Goal: Information Seeking & Learning: Understand process/instructions

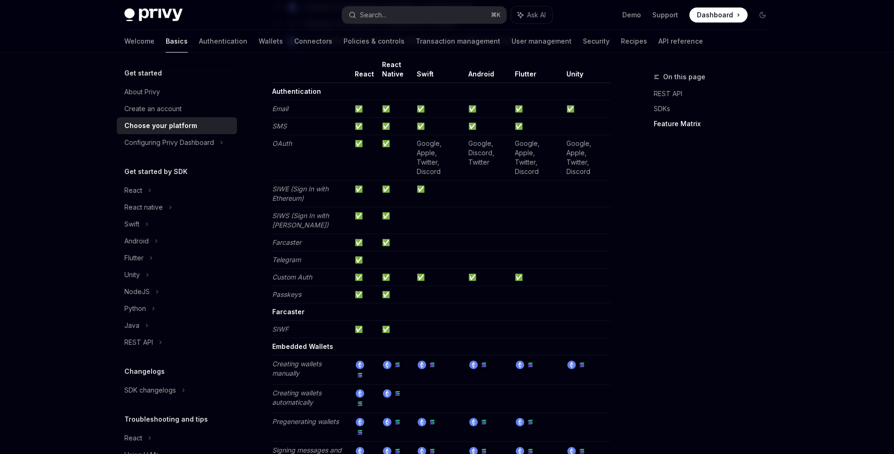
scroll to position [783, 0]
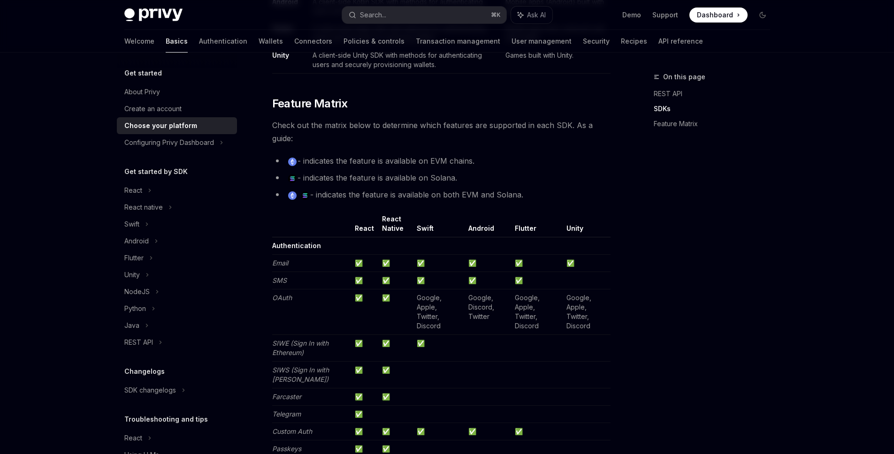
click at [716, 258] on div "On this page REST API SDKs Feature Matrix" at bounding box center [706, 262] width 143 height 383
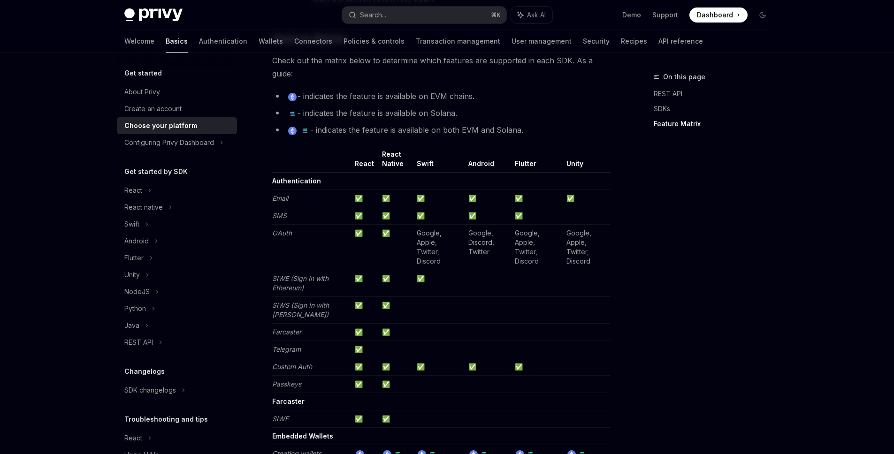
scroll to position [883, 0]
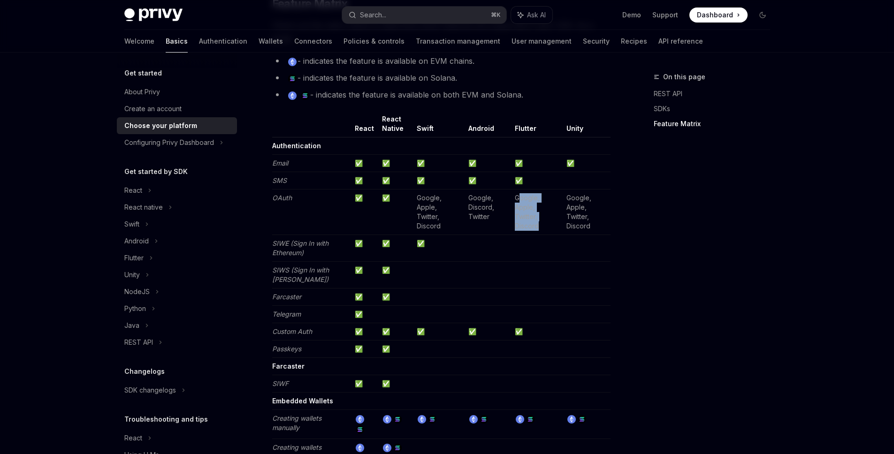
drag, startPoint x: 517, startPoint y: 198, endPoint x: 542, endPoint y: 217, distance: 31.9
click at [542, 217] on td "Google, Apple, Twitter, Discord" at bounding box center [537, 213] width 52 height 46
click at [686, 241] on div "On this page REST API SDKs Feature Matrix" at bounding box center [706, 262] width 143 height 383
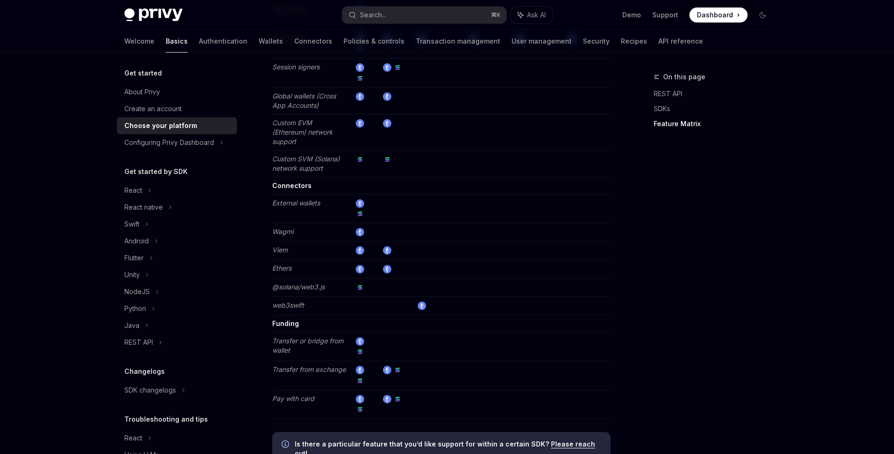
scroll to position [1703, 0]
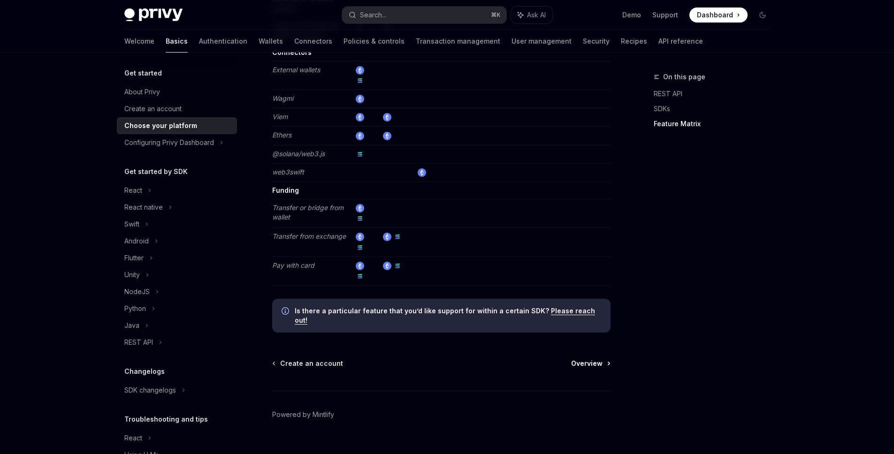
click at [594, 359] on span "Overview" at bounding box center [586, 363] width 31 height 9
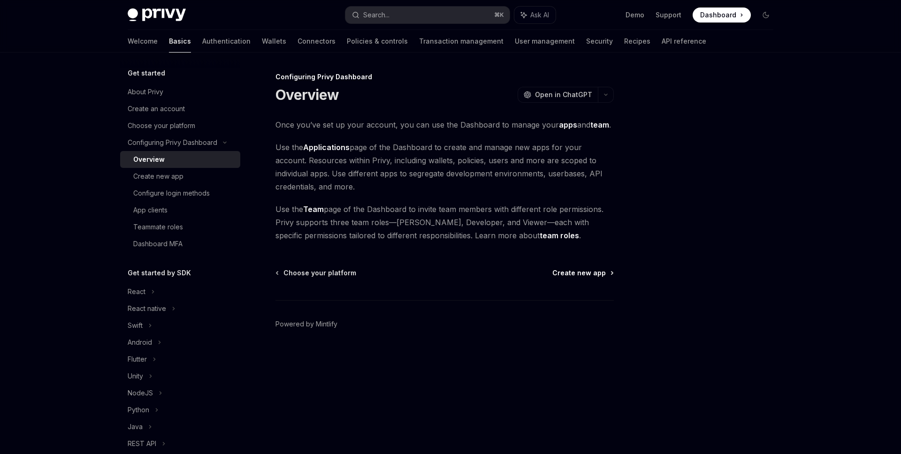
click at [594, 274] on span "Create new app" at bounding box center [578, 272] width 53 height 9
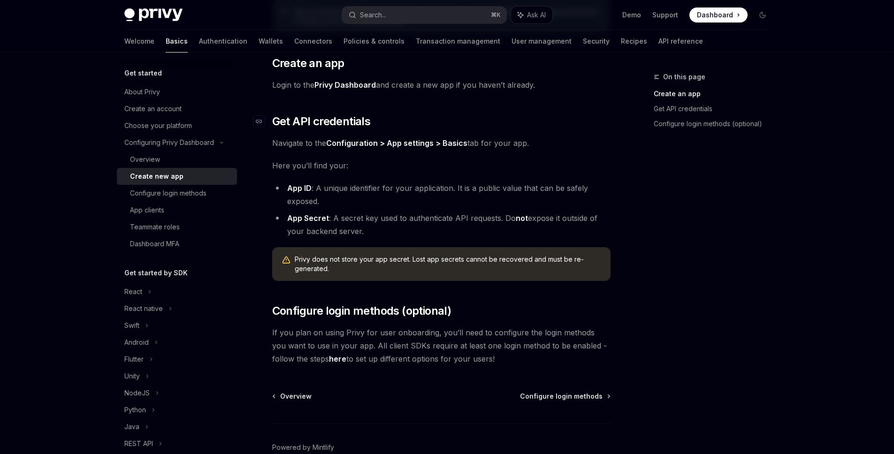
scroll to position [205, 0]
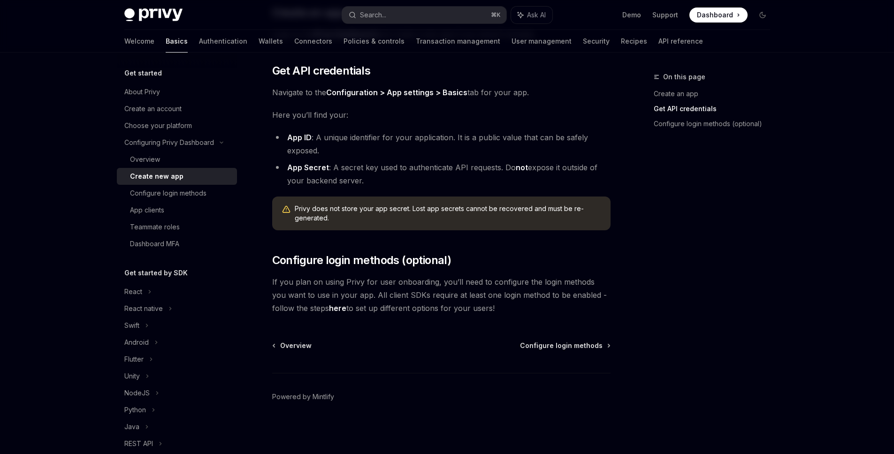
click at [587, 351] on div "Overview Configure login methods Powered by [PERSON_NAME]" at bounding box center [441, 397] width 338 height 113
click at [581, 348] on span "Configure login methods" at bounding box center [561, 345] width 83 height 9
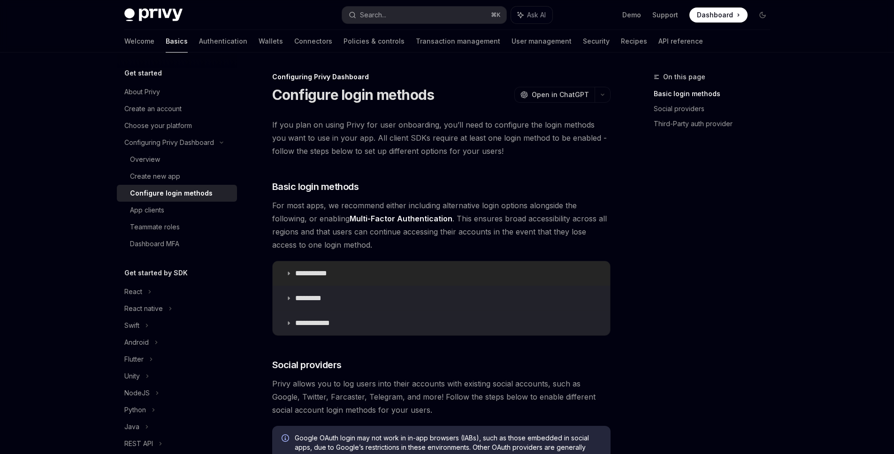
click at [308, 272] on p "**********" at bounding box center [314, 273] width 39 height 9
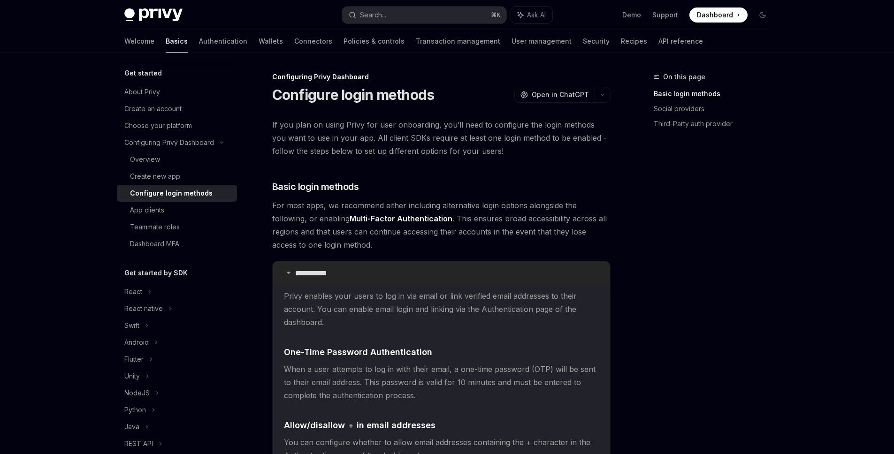
click at [300, 273] on p "**********" at bounding box center [314, 273] width 39 height 9
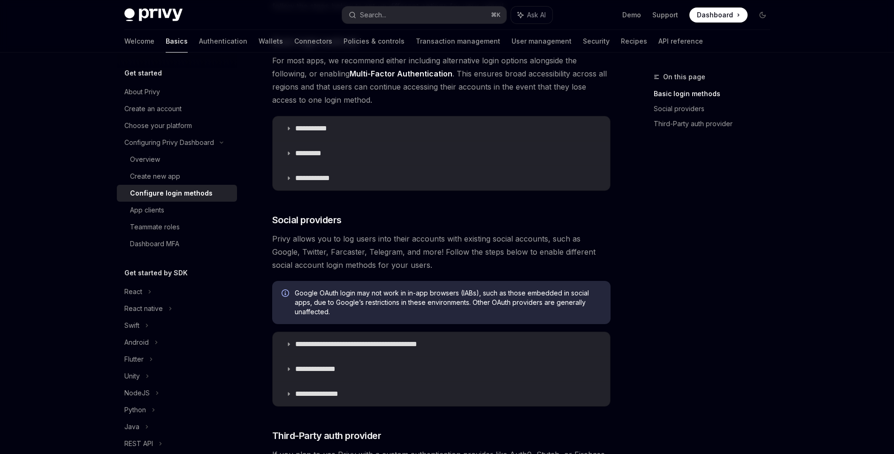
scroll to position [237, 0]
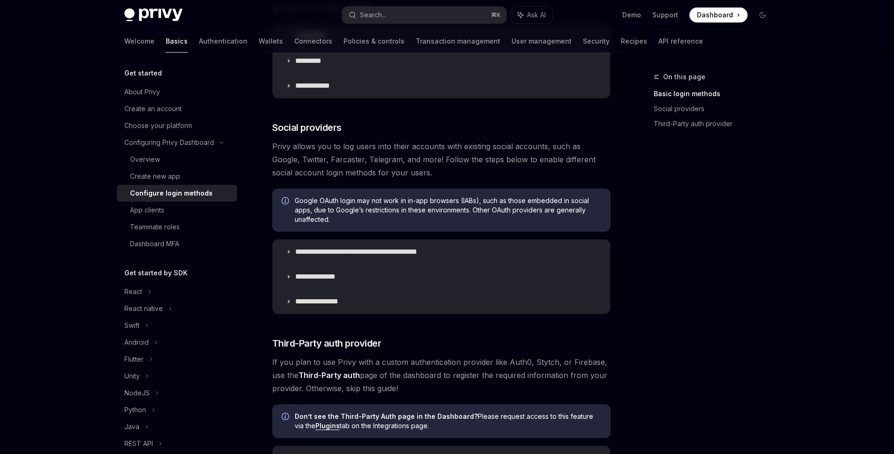
click at [708, 312] on div "On this page Basic login methods Social providers Third-Party auth provider" at bounding box center [706, 262] width 143 height 383
click at [332, 252] on p "**********" at bounding box center [372, 251] width 155 height 9
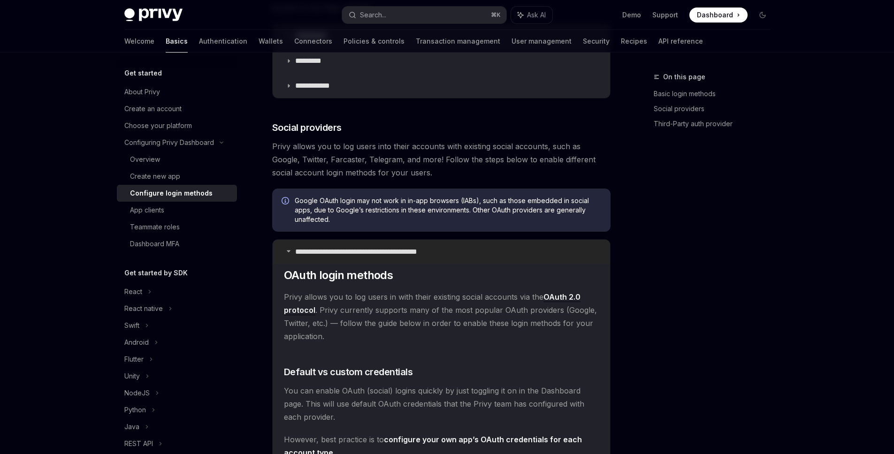
scroll to position [371, 0]
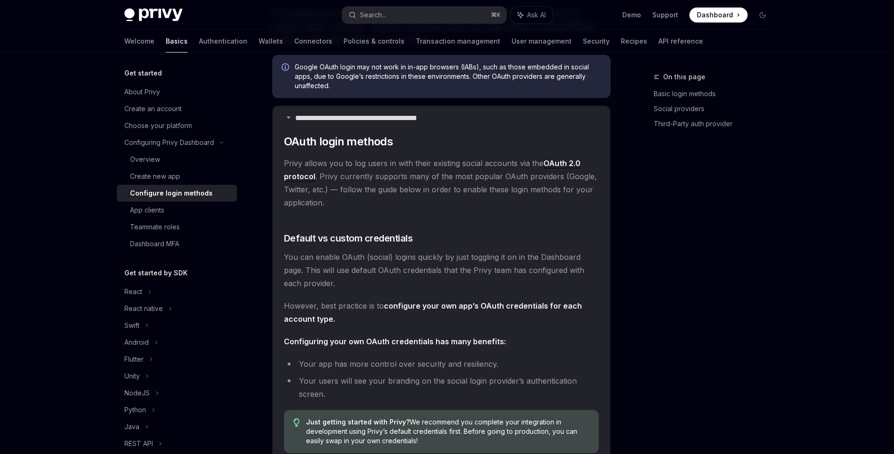
click at [480, 175] on span "Privy allows you to log users in with their existing social accounts via the OA…" at bounding box center [441, 183] width 315 height 53
click at [555, 164] on link "OAuth 2.0 protocol" at bounding box center [432, 170] width 297 height 23
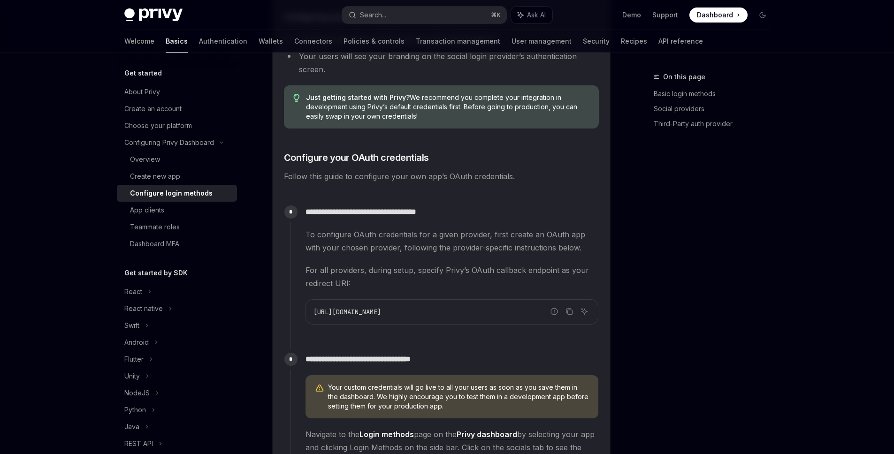
scroll to position [696, 0]
click at [571, 311] on icon "Copy the contents from the code block" at bounding box center [569, 311] width 8 height 8
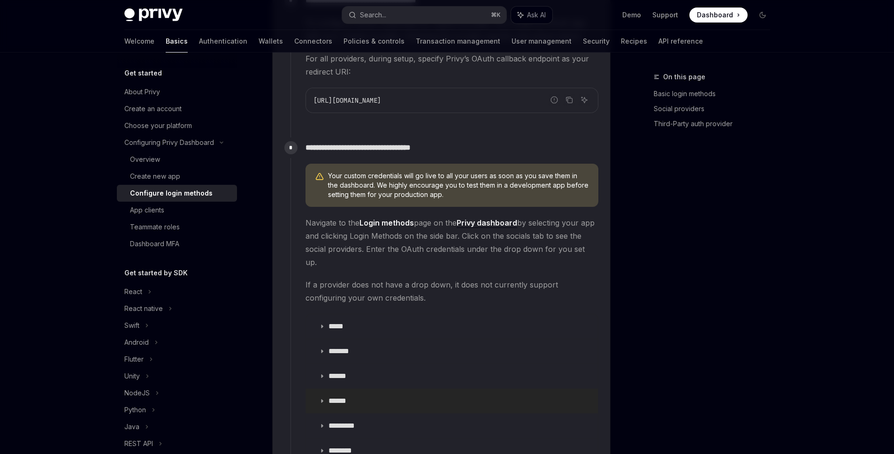
click at [331, 396] on p "******" at bounding box center [341, 400] width 26 height 9
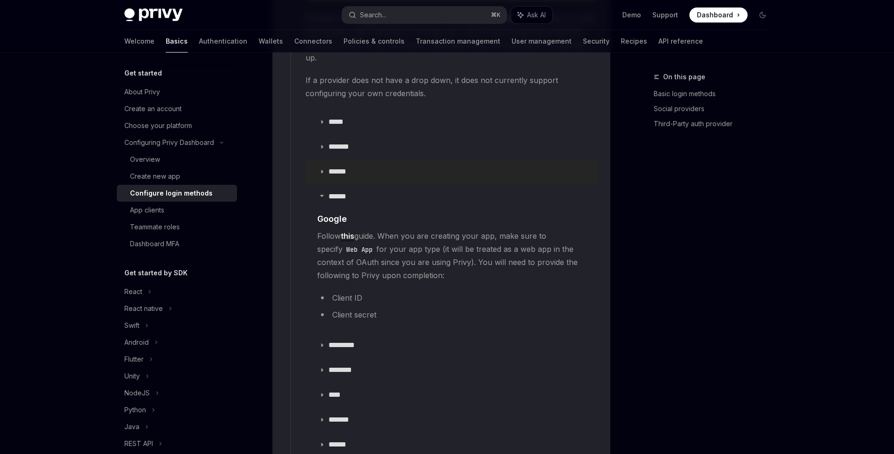
scroll to position [1119, 0]
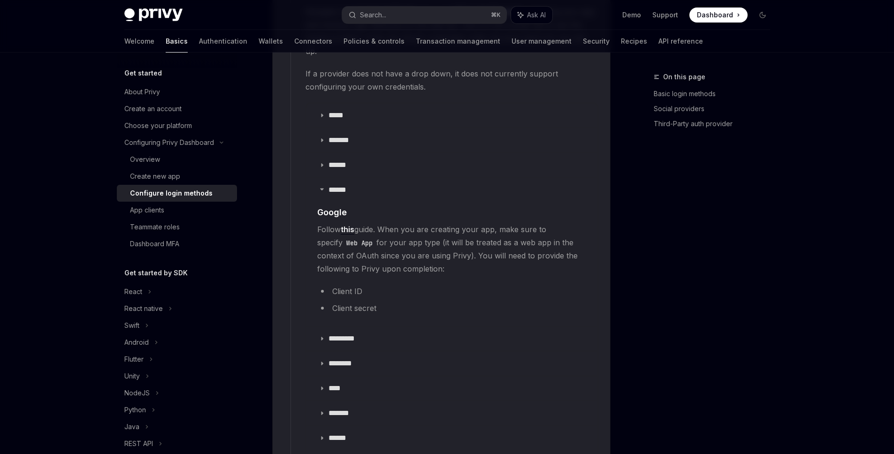
click at [374, 223] on span "Follow this guide. When you are creating your app, make sure to specify Web App…" at bounding box center [451, 249] width 269 height 53
click at [502, 223] on span "Follow this guide. When you are creating your app, make sure to specify Web App…" at bounding box center [451, 249] width 269 height 53
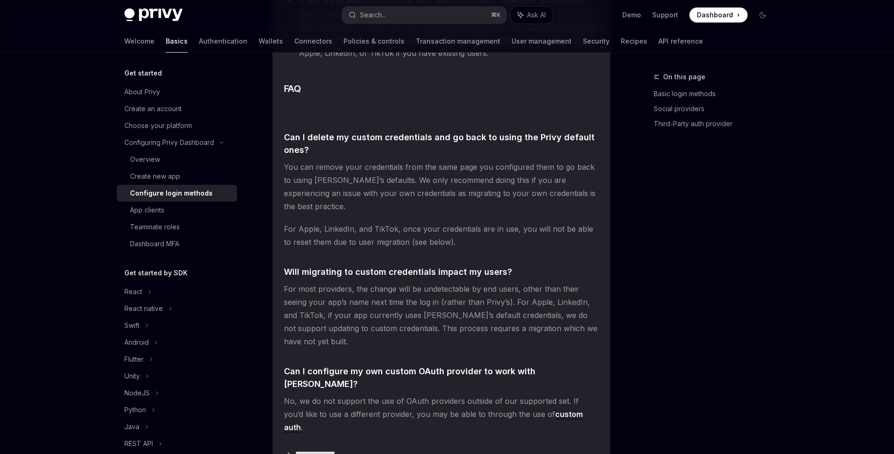
scroll to position [2194, 0]
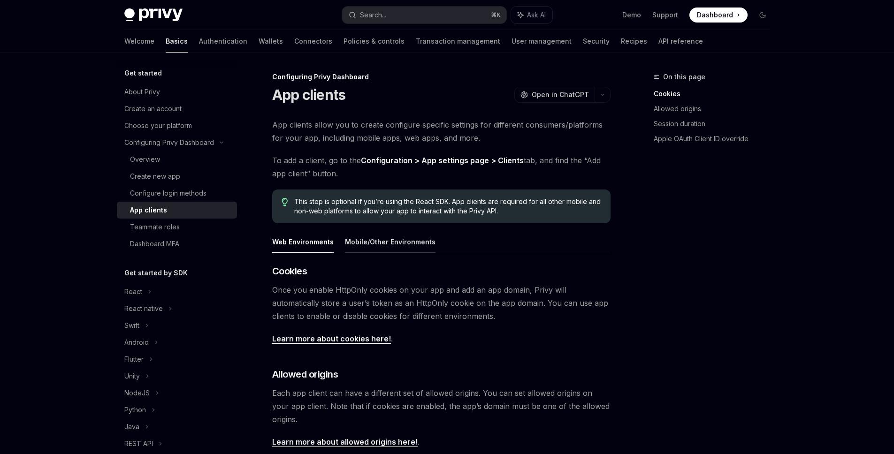
click at [388, 244] on button "Mobile/Other Environments" at bounding box center [390, 242] width 91 height 22
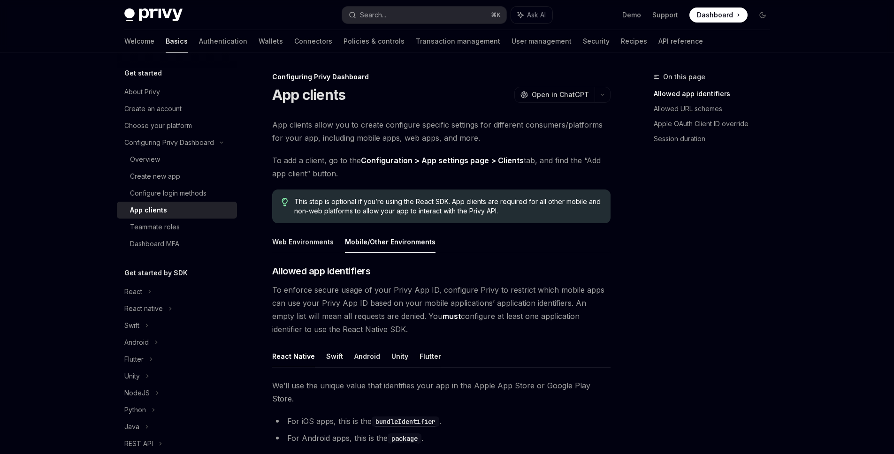
click at [423, 364] on button "Flutter" at bounding box center [430, 356] width 22 height 22
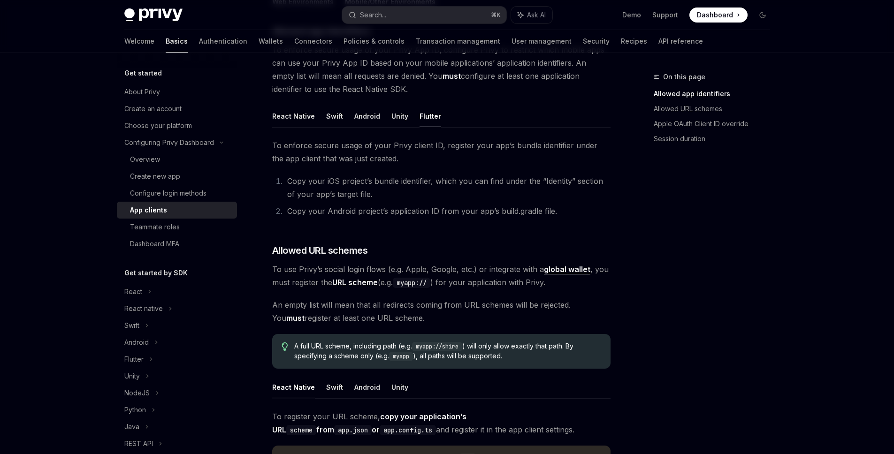
scroll to position [244, 0]
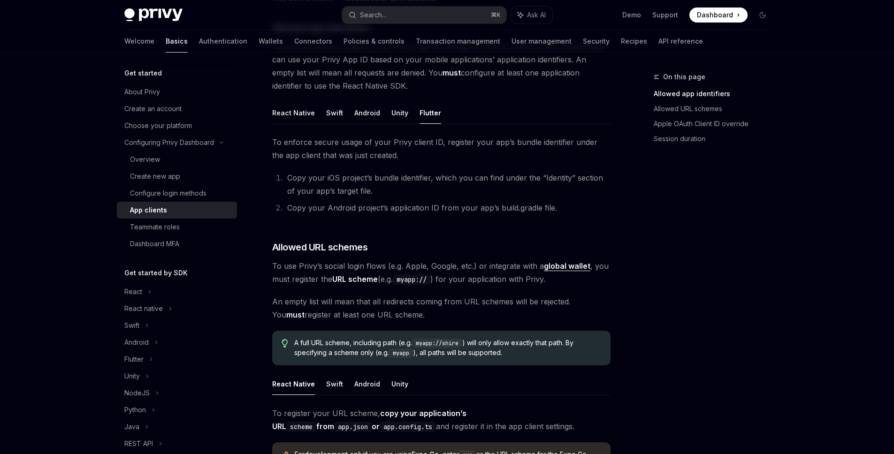
click at [671, 282] on div "On this page Allowed app identifiers Allowed URL schemes Apple OAuth Client ID …" at bounding box center [706, 262] width 143 height 383
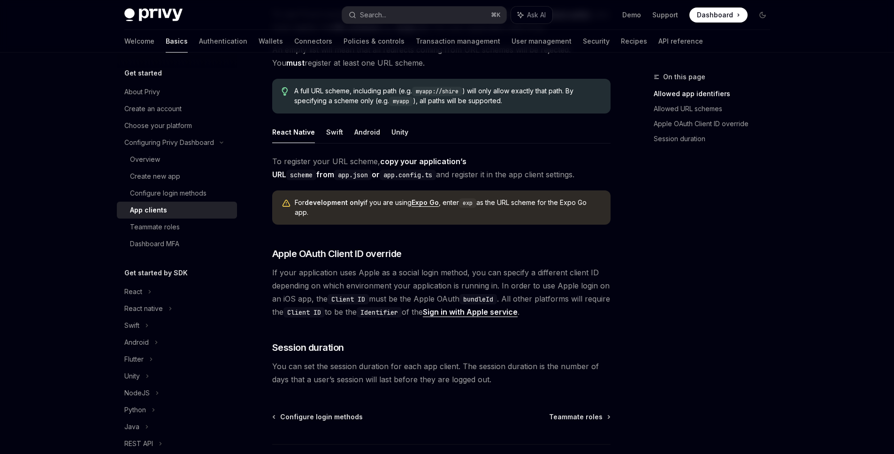
scroll to position [511, 0]
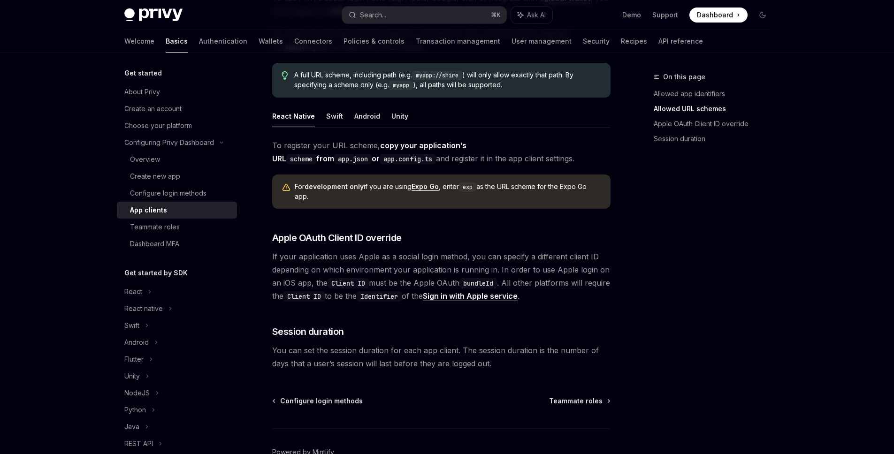
click at [671, 282] on div "On this page Allowed app identifiers Allowed URL schemes Apple OAuth Client ID …" at bounding box center [706, 262] width 143 height 383
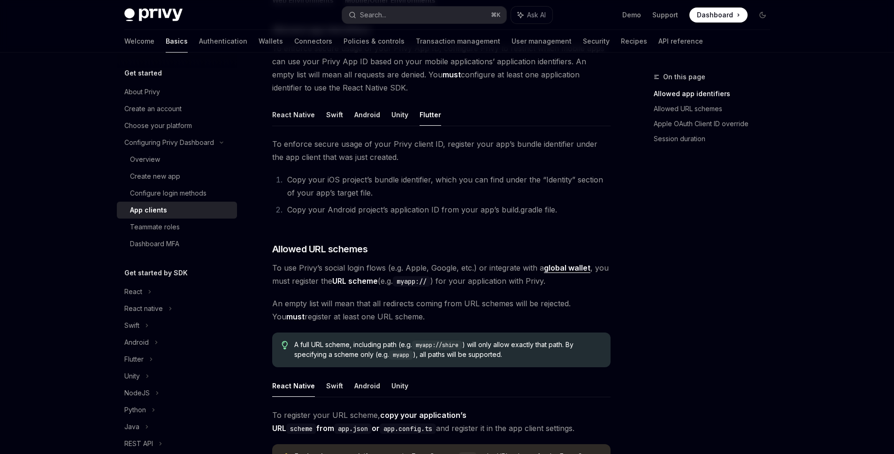
scroll to position [241, 0]
click at [412, 284] on code "myapp://" at bounding box center [412, 282] width 38 height 10
click at [661, 290] on div "On this page Allowed app identifiers Allowed URL schemes Apple OAuth Client ID …" at bounding box center [706, 262] width 143 height 383
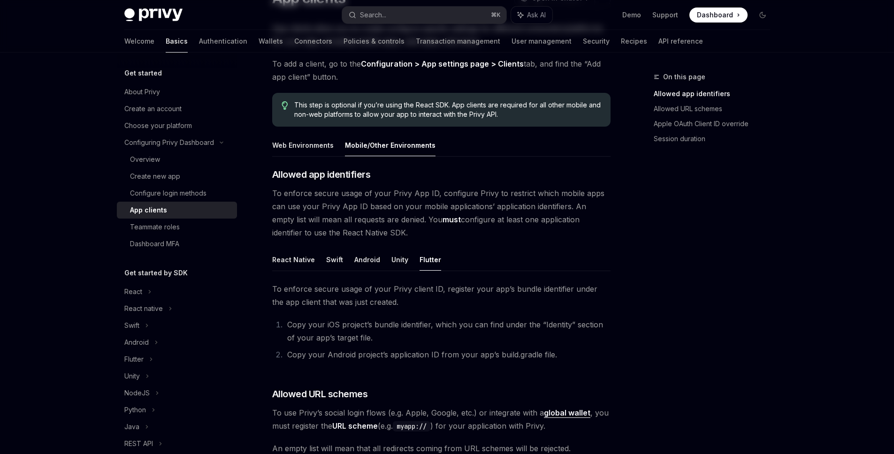
scroll to position [0, 0]
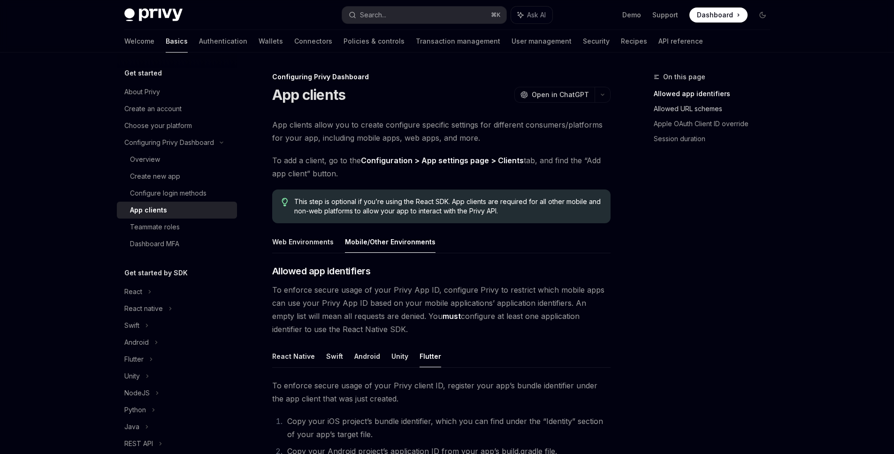
click at [696, 110] on link "Allowed URL schemes" at bounding box center [716, 108] width 124 height 15
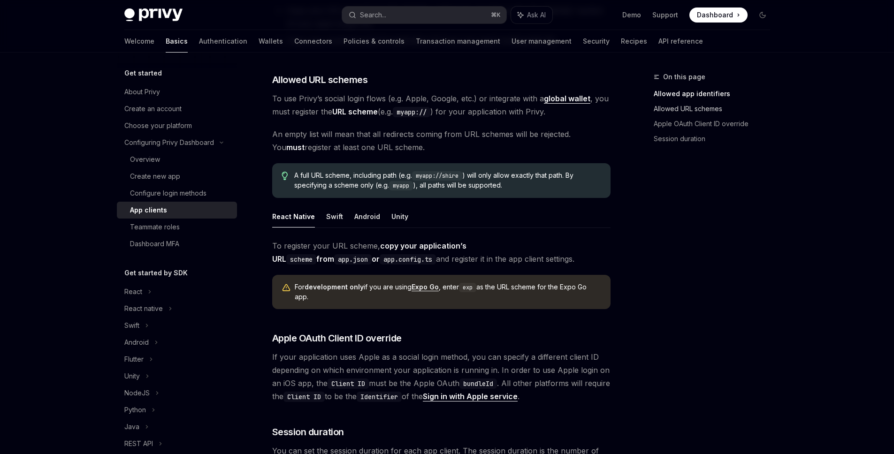
scroll to position [413, 0]
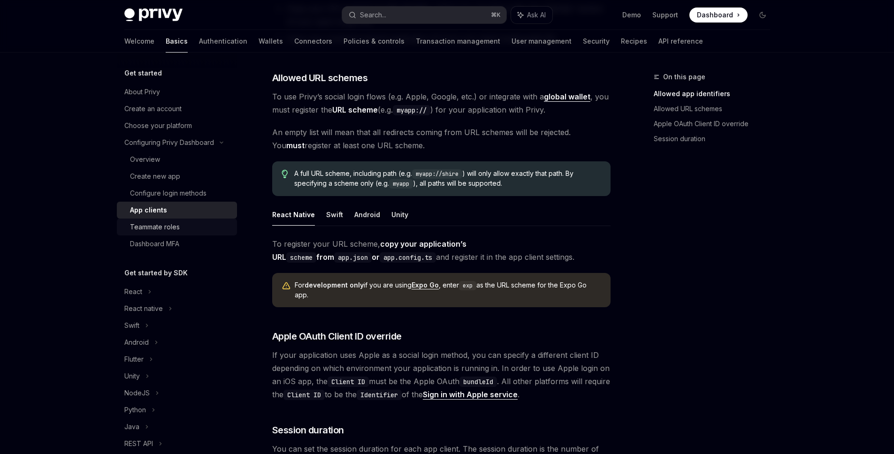
click at [169, 228] on div "Teammate roles" at bounding box center [155, 226] width 50 height 11
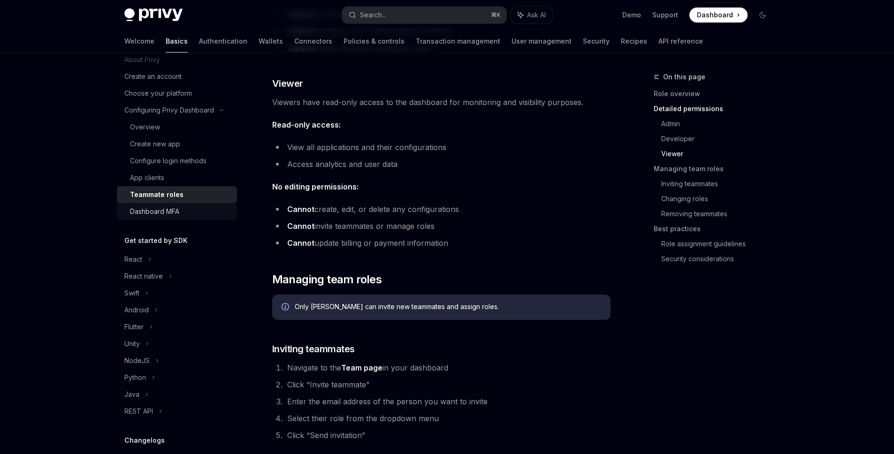
scroll to position [87, 0]
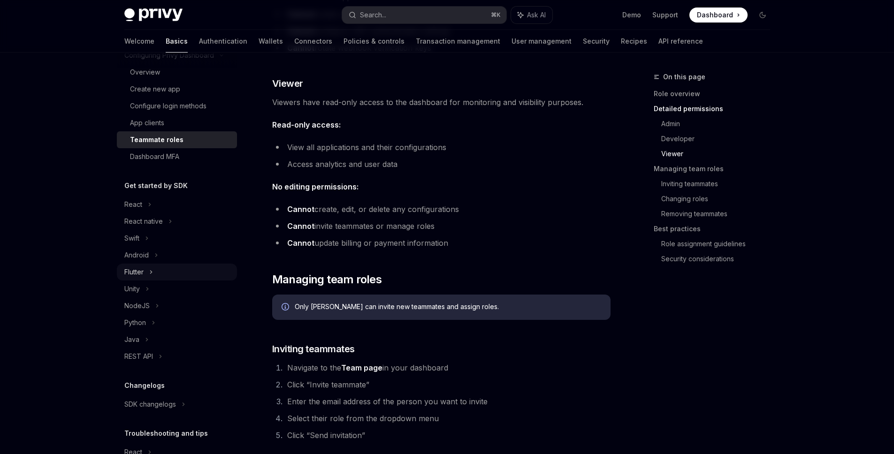
click at [140, 267] on div "Flutter" at bounding box center [133, 272] width 19 height 11
type textarea "*"
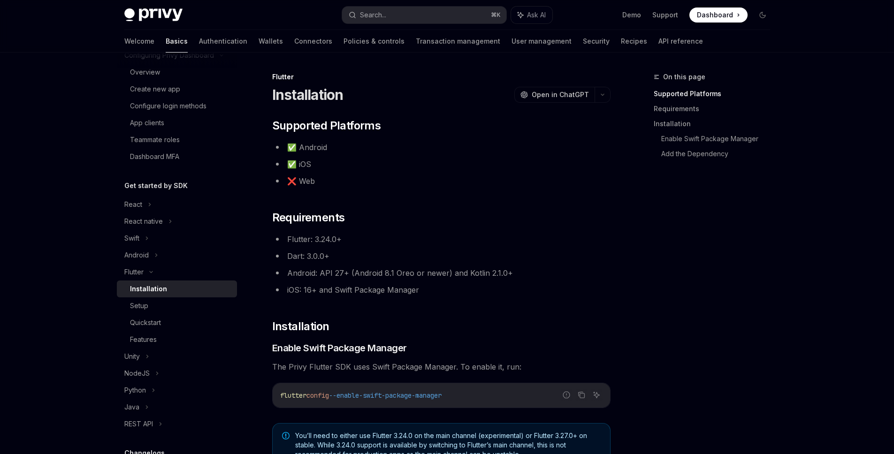
click at [617, 265] on div "On this page Supported Platforms Requirements Installation Enable Swift Package…" at bounding box center [447, 423] width 661 height 740
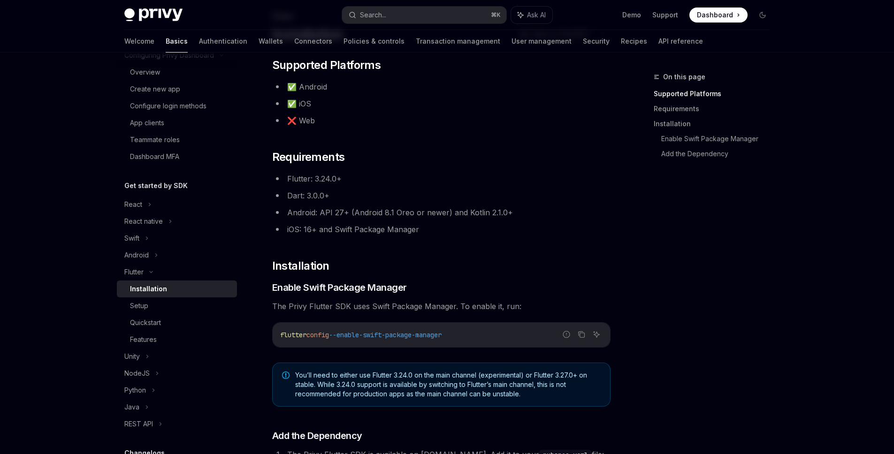
click at [714, 332] on div "On this page Supported Platforms Requirements Installation Enable Swift Package…" at bounding box center [706, 262] width 143 height 383
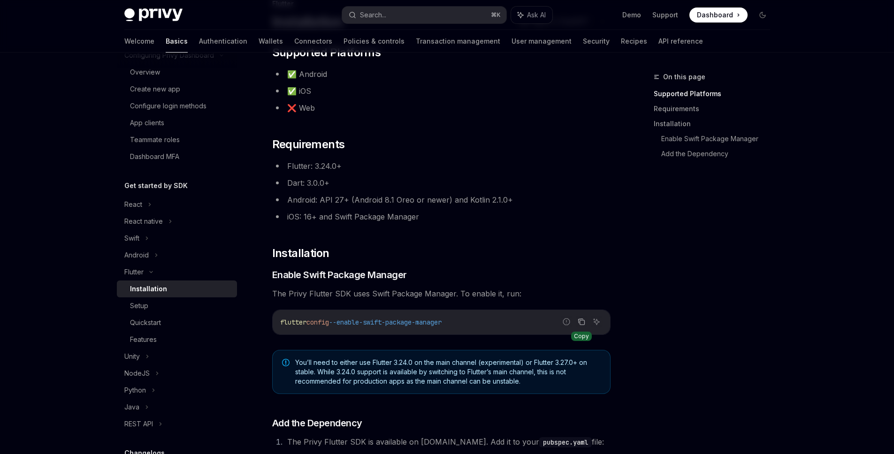
click at [582, 321] on icon "Copy the contents from the code block" at bounding box center [582, 322] width 8 height 8
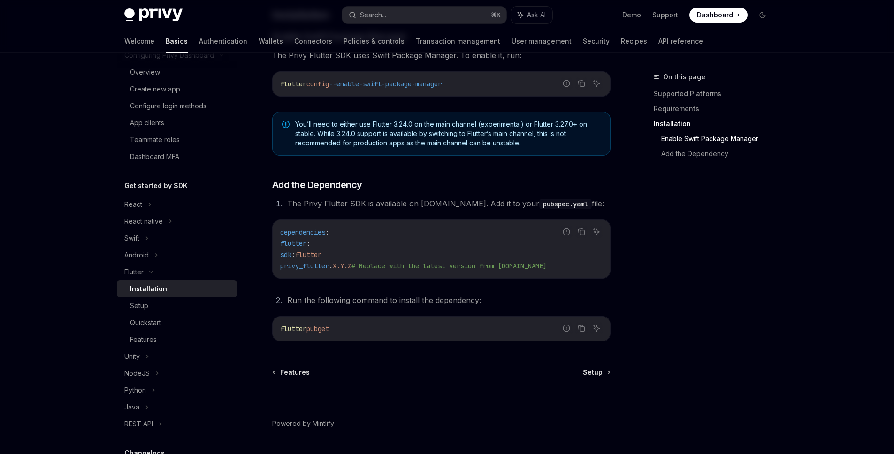
scroll to position [338, 0]
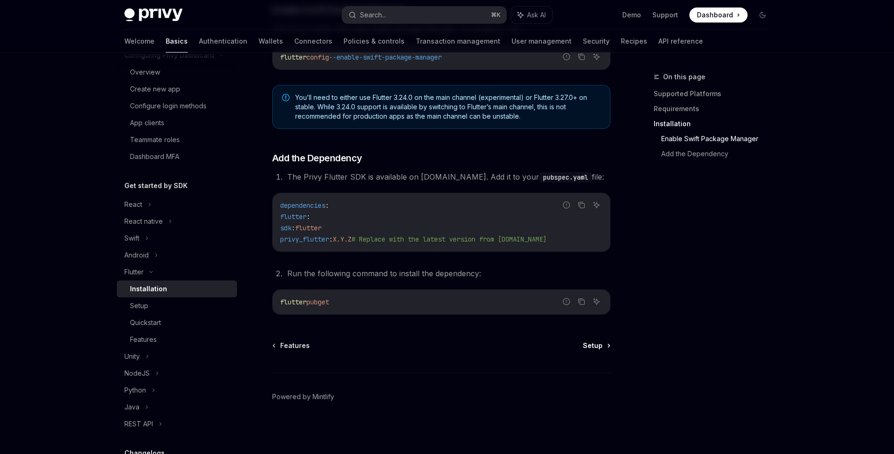
click at [591, 344] on span "Setup" at bounding box center [593, 345] width 20 height 9
type textarea "*"
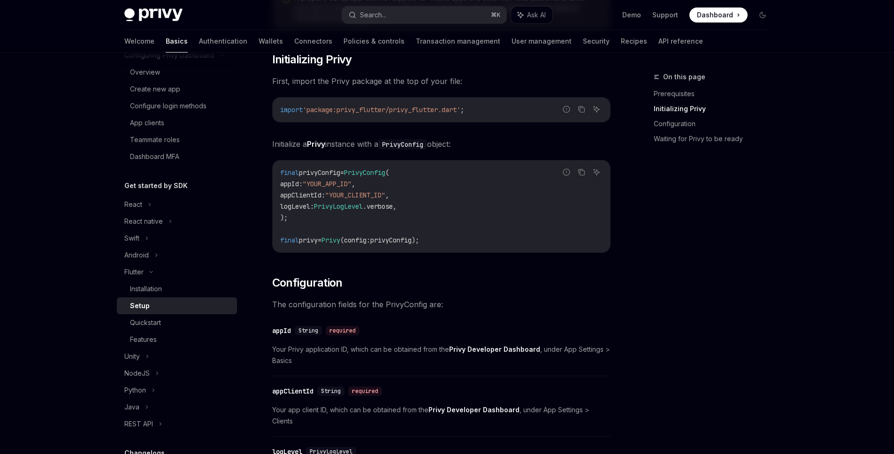
scroll to position [241, 0]
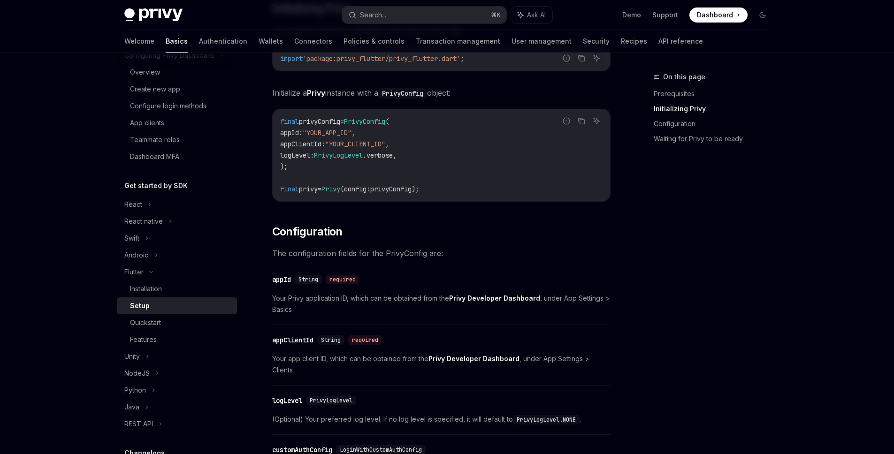
click at [652, 324] on div "On this page Prerequisites Initializing Privy Configuration Waiting for Privy t…" at bounding box center [706, 262] width 143 height 383
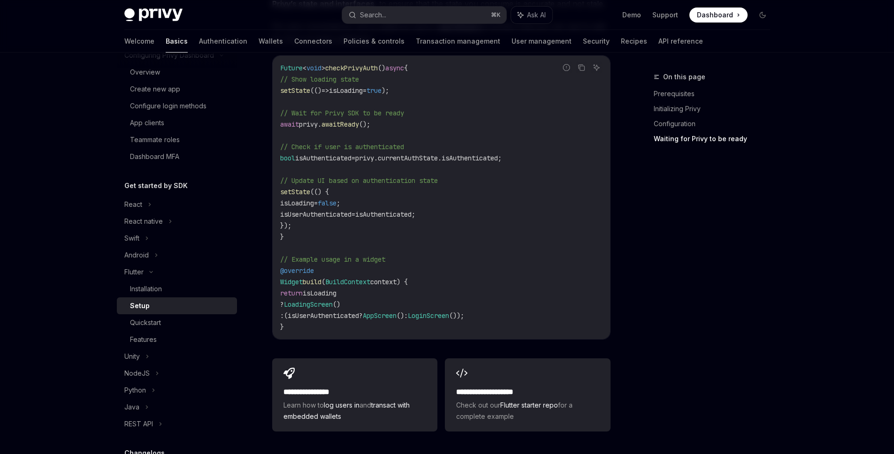
scroll to position [877, 0]
click at [652, 324] on div "On this page Prerequisites Initializing Privy Configuration Waiting for Privy t…" at bounding box center [706, 262] width 143 height 383
click at [653, 324] on div "On this page Prerequisites Initializing Privy Configuration Waiting for Privy t…" at bounding box center [706, 262] width 143 height 383
click at [518, 386] on h2 "**********" at bounding box center [527, 391] width 143 height 11
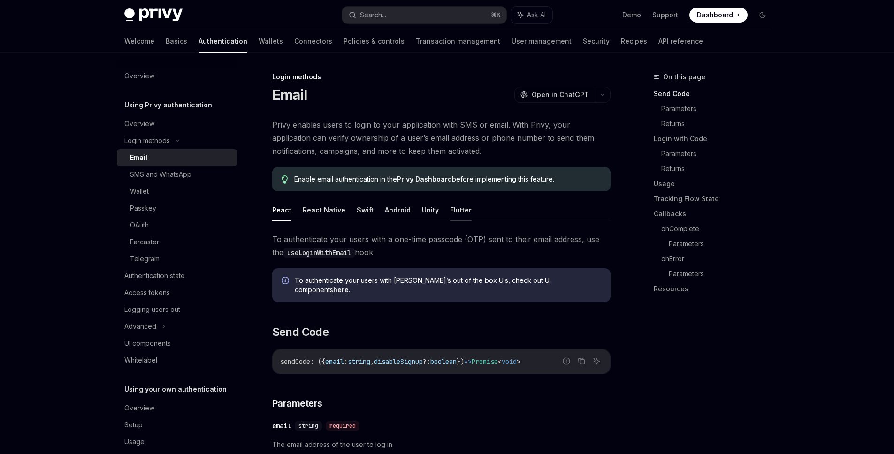
click at [451, 208] on button "Flutter" at bounding box center [461, 210] width 22 height 22
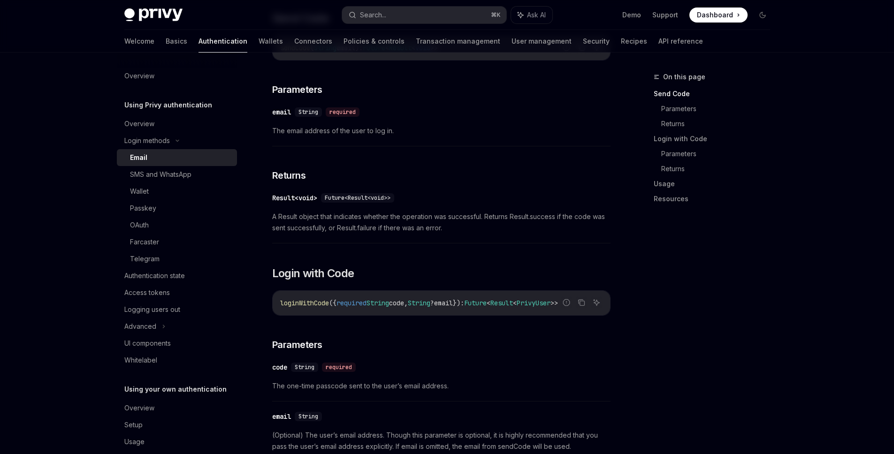
scroll to position [320, 0]
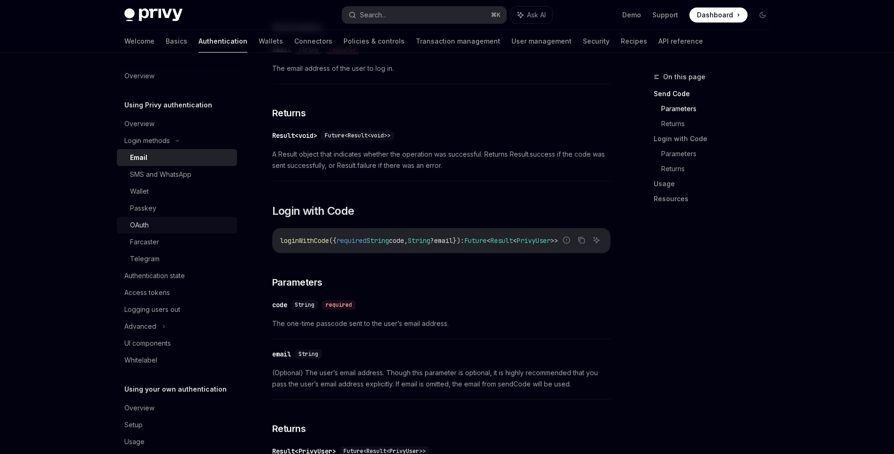
click at [135, 220] on div "OAuth" at bounding box center [139, 225] width 19 height 11
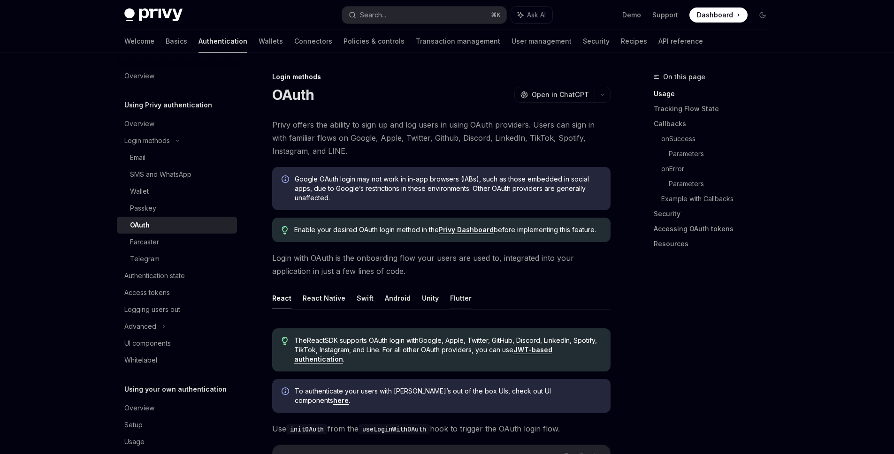
click at [450, 307] on button "Flutter" at bounding box center [461, 298] width 22 height 22
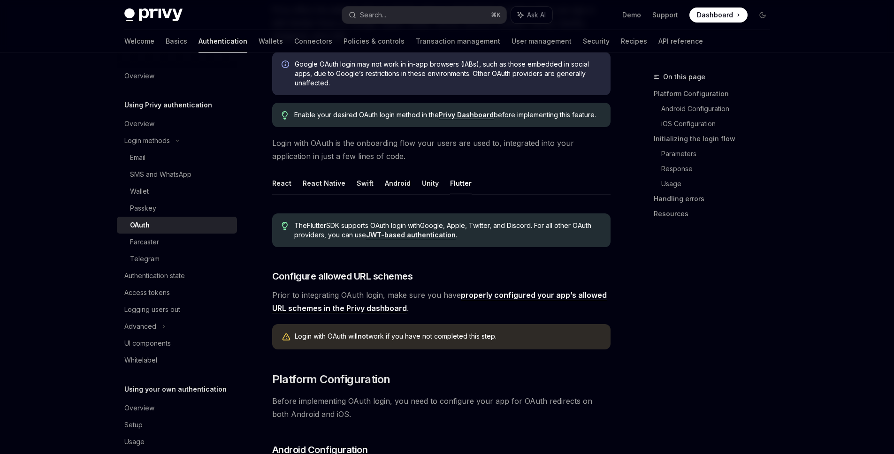
scroll to position [208, 0]
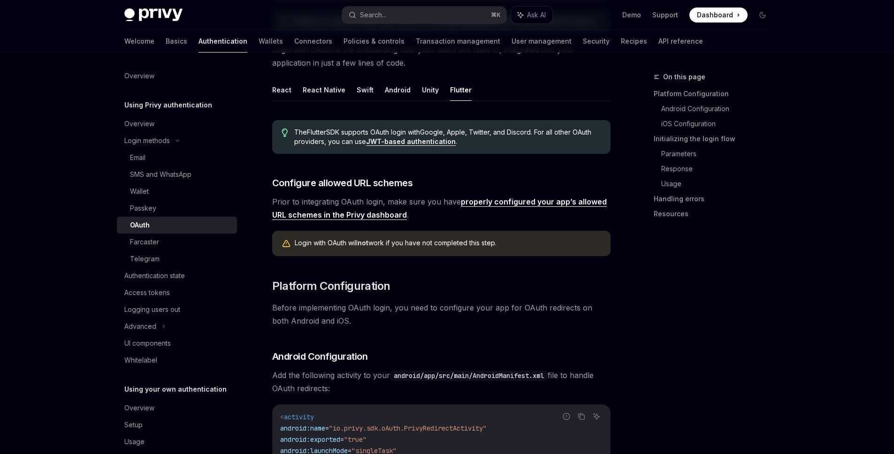
click at [678, 309] on div "On this page Platform Configuration Android Configuration iOS Configuration Ini…" at bounding box center [706, 262] width 143 height 383
drag, startPoint x: 302, startPoint y: 244, endPoint x: 495, endPoint y: 253, distance: 192.6
click at [495, 253] on div "Login with OAuth will not work if you have not completed this step." at bounding box center [441, 243] width 338 height 25
click at [551, 245] on div "Login with OAuth will not work if you have not completed this step." at bounding box center [448, 243] width 306 height 10
click at [529, 205] on link "properly configured your app’s allowed URL schemes in the Privy dashboard" at bounding box center [439, 208] width 335 height 23
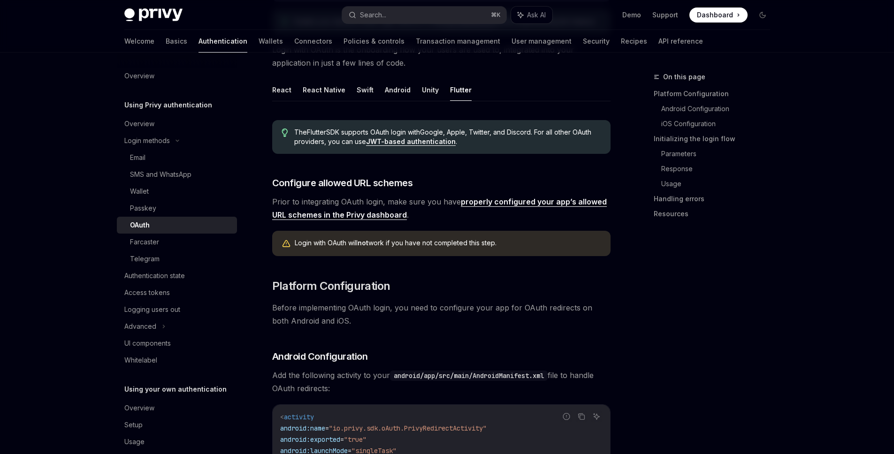
scroll to position [53, 0]
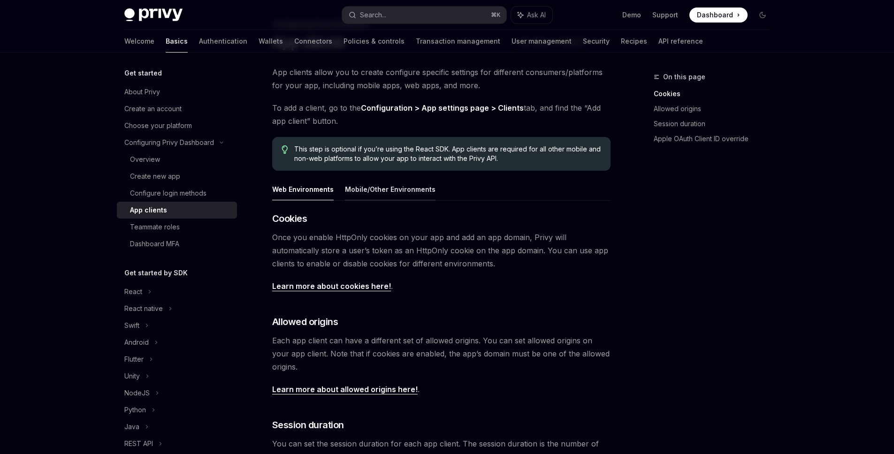
click at [399, 192] on button "Mobile/Other Environments" at bounding box center [390, 189] width 91 height 22
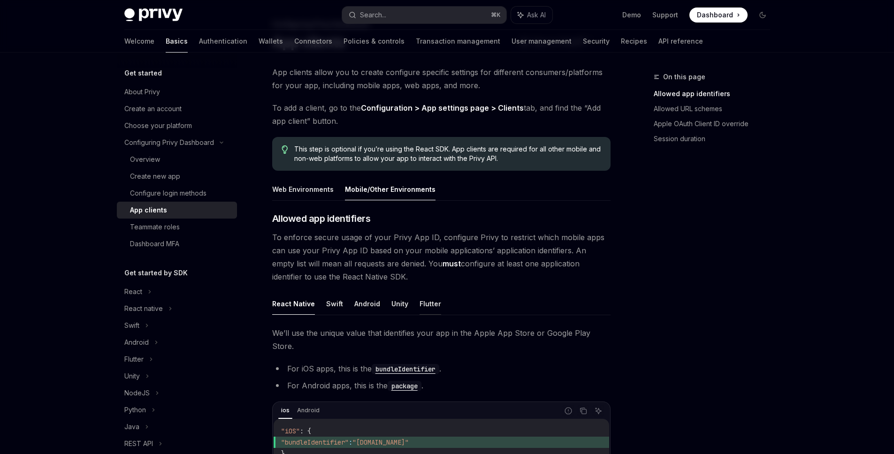
click at [428, 308] on button "Flutter" at bounding box center [430, 304] width 22 height 22
type textarea "*"
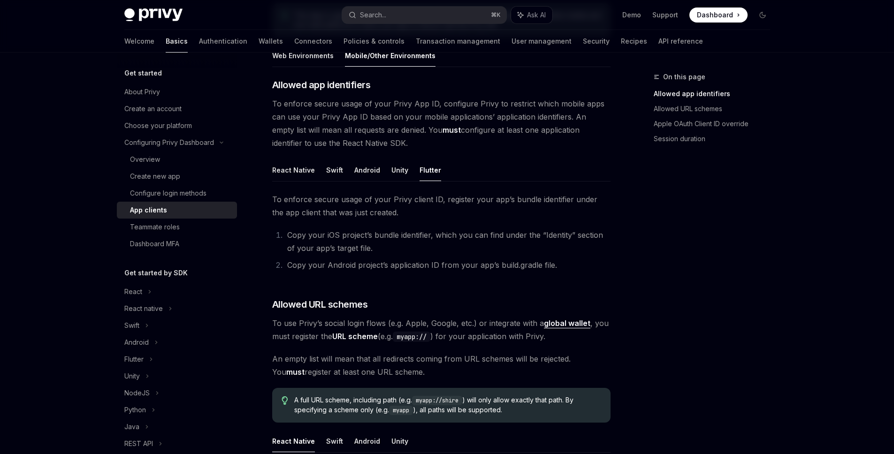
scroll to position [165, 0]
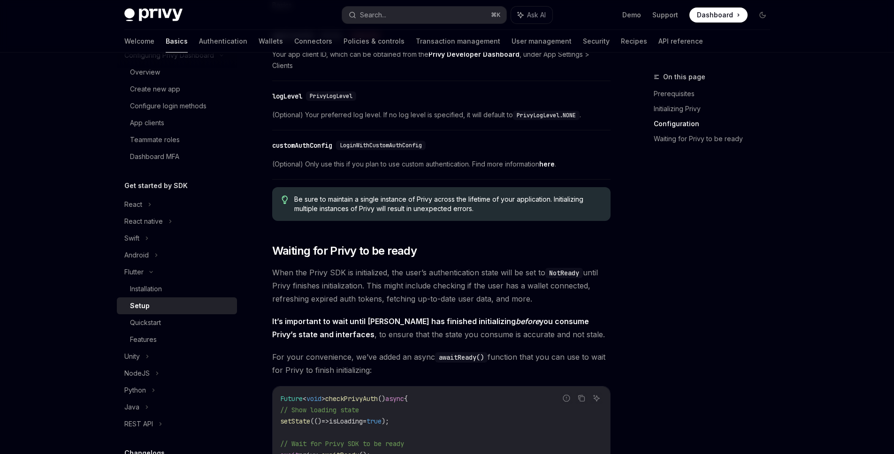
scroll to position [418, 0]
